Goal: Task Accomplishment & Management: Use online tool/utility

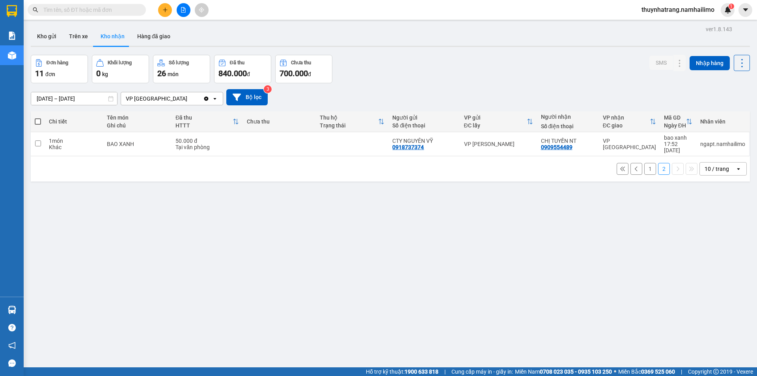
click at [644, 164] on button "1" at bounding box center [650, 169] width 12 height 12
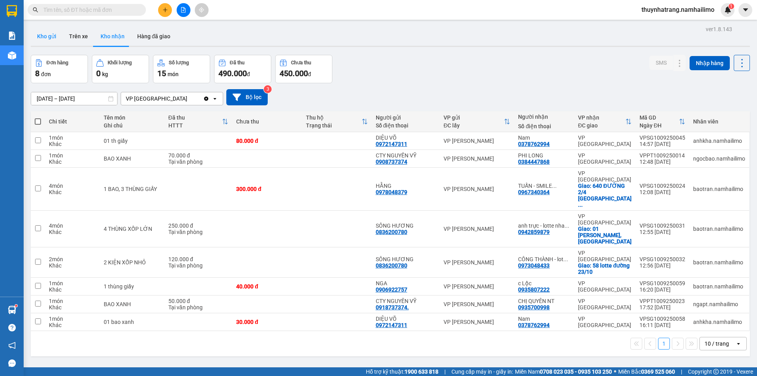
click at [50, 34] on button "Kho gửi" at bounding box center [47, 36] width 32 height 19
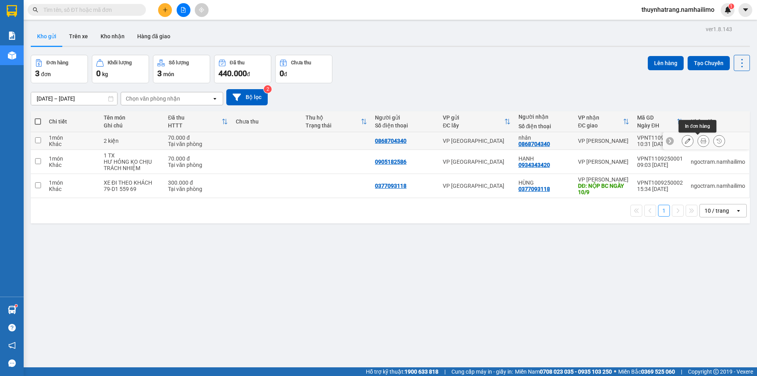
click at [700, 141] on icon at bounding box center [703, 141] width 6 height 6
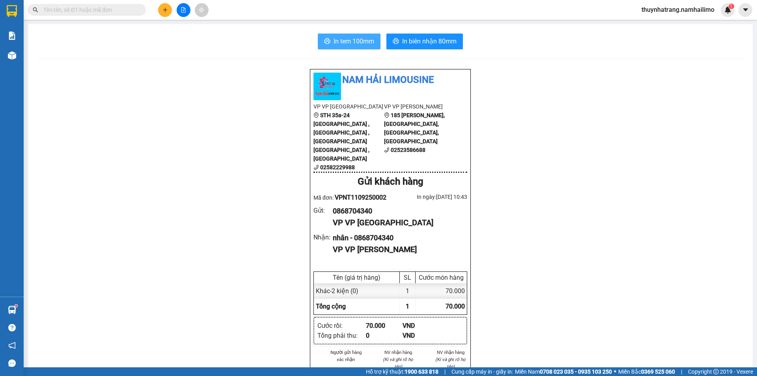
click at [336, 41] on span "In tem 100mm" at bounding box center [353, 41] width 41 height 10
